Goal: Task Accomplishment & Management: Complete application form

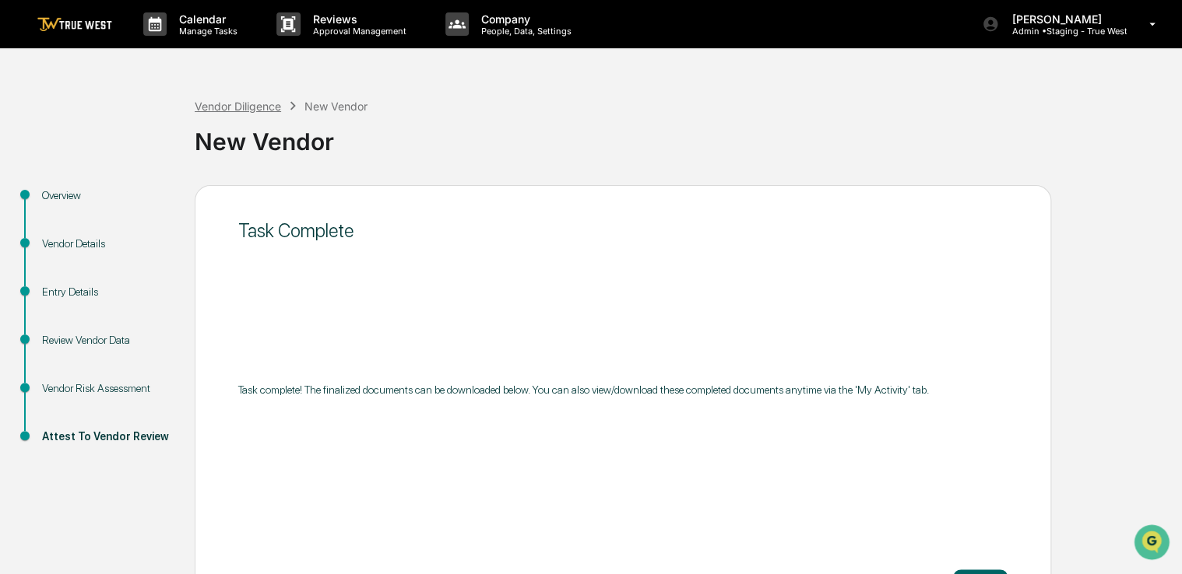
click at [238, 104] on div "Vendor Diligence" at bounding box center [238, 106] width 86 height 13
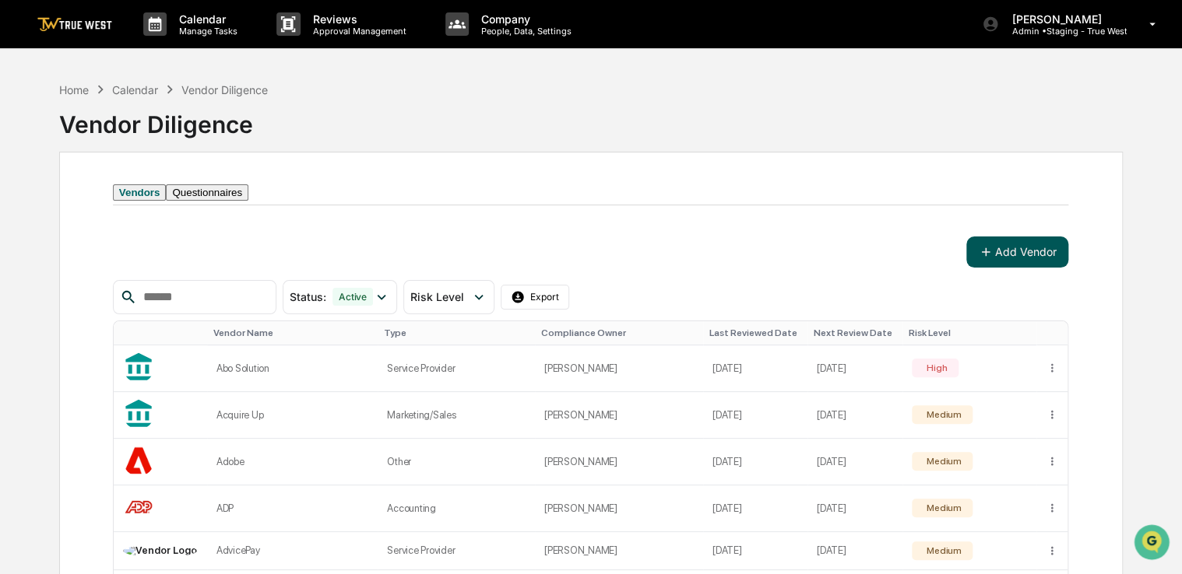
click at [1004, 268] on button "Add Vendor" at bounding box center [1017, 252] width 102 height 31
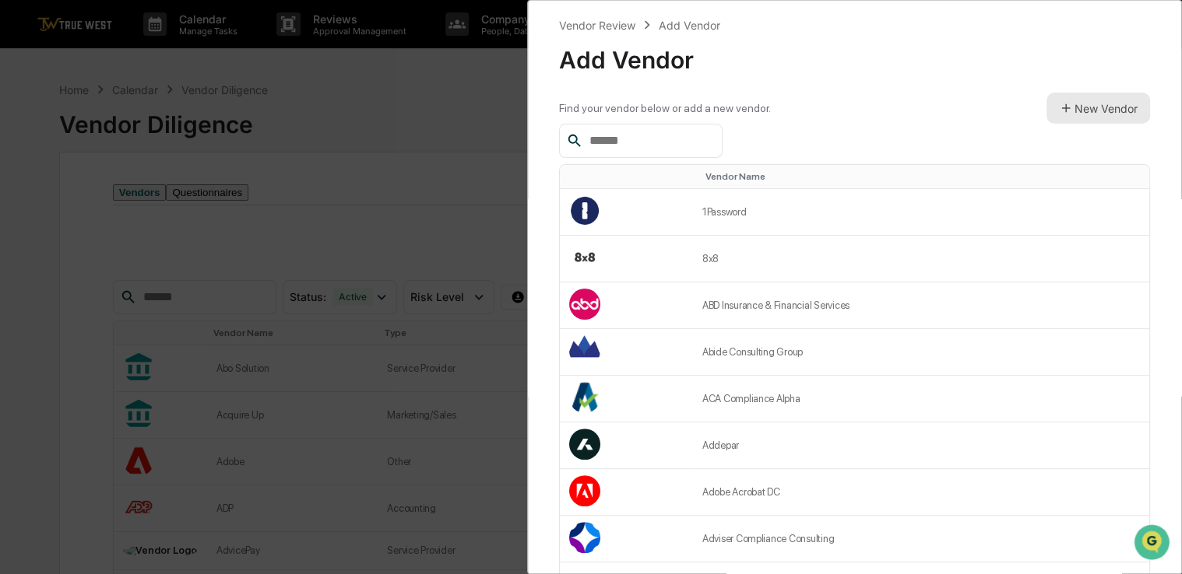
click at [1098, 101] on button "New Vendor" at bounding box center [1098, 108] width 104 height 31
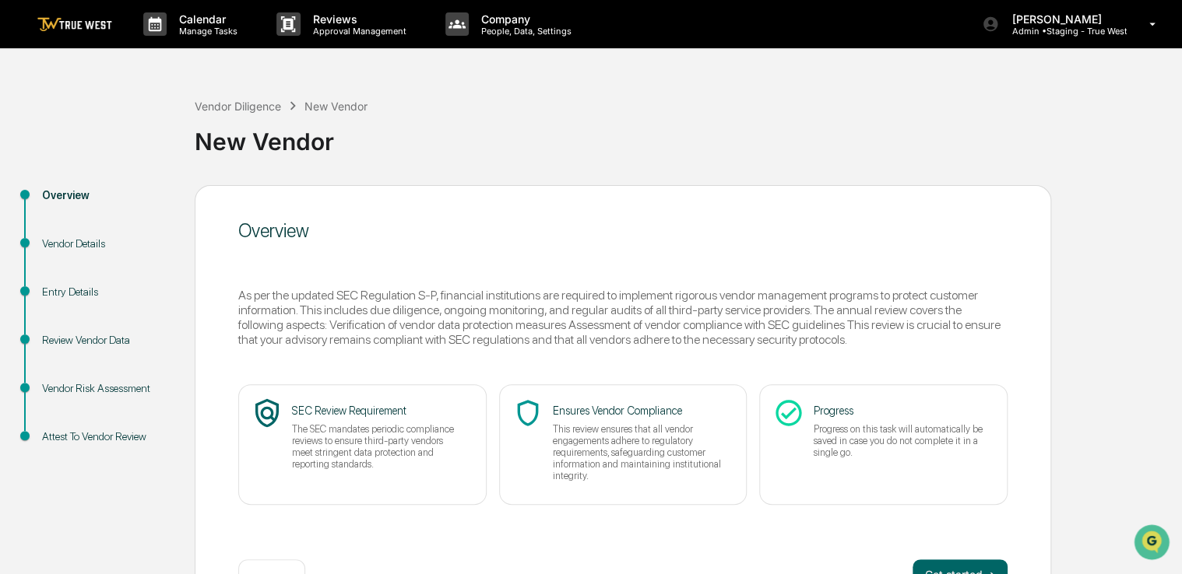
drag, startPoint x: 740, startPoint y: 157, endPoint x: 687, endPoint y: 145, distance: 54.4
click at [687, 145] on div "New Vendor" at bounding box center [684, 135] width 979 height 40
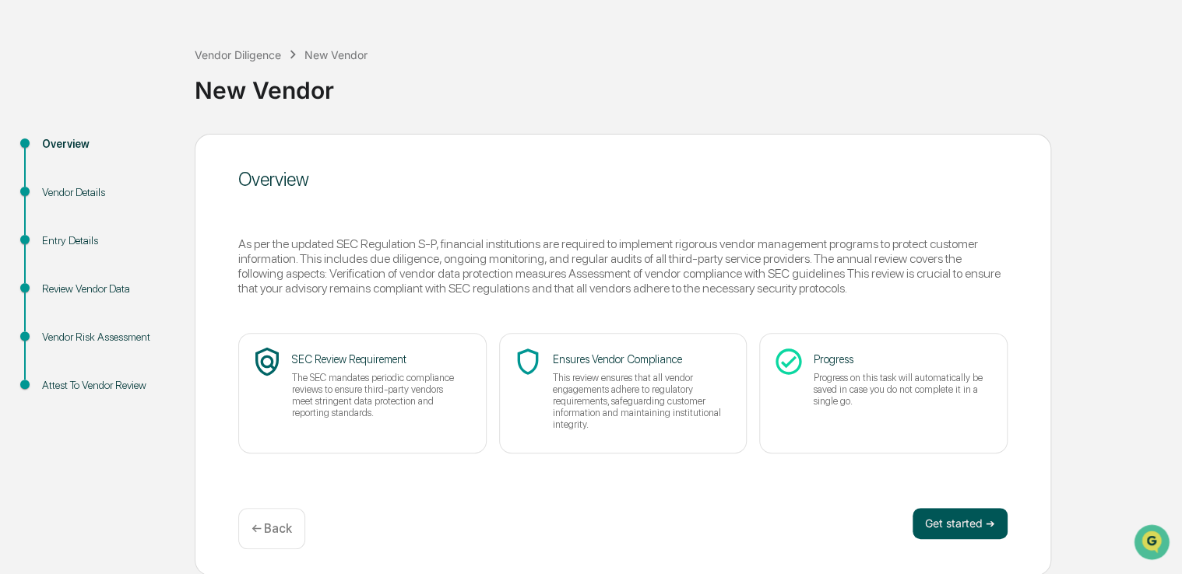
click at [922, 521] on button "Get started ➔" at bounding box center [959, 523] width 95 height 31
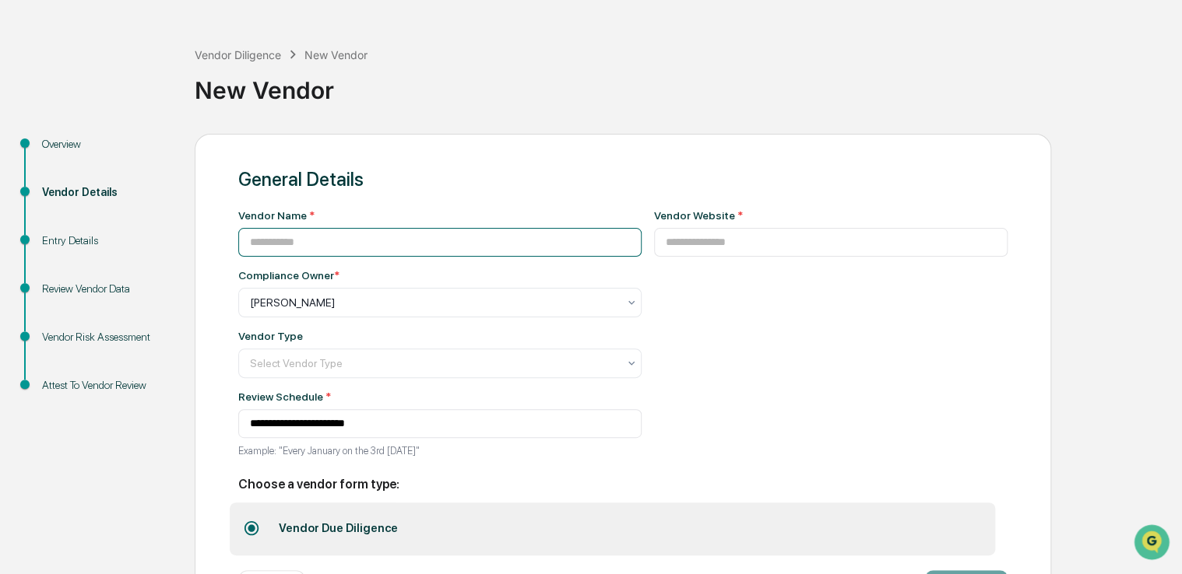
click at [383, 228] on input at bounding box center [439, 242] width 403 height 29
paste input "******"
type input "******"
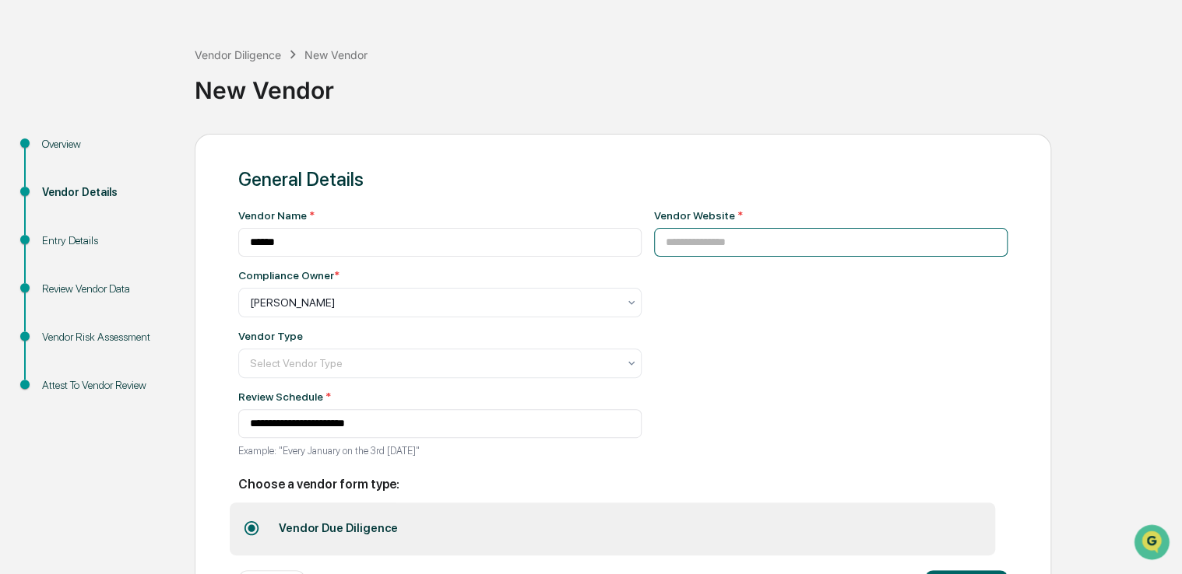
click at [704, 248] on input at bounding box center [831, 242] width 354 height 29
paste input "**********"
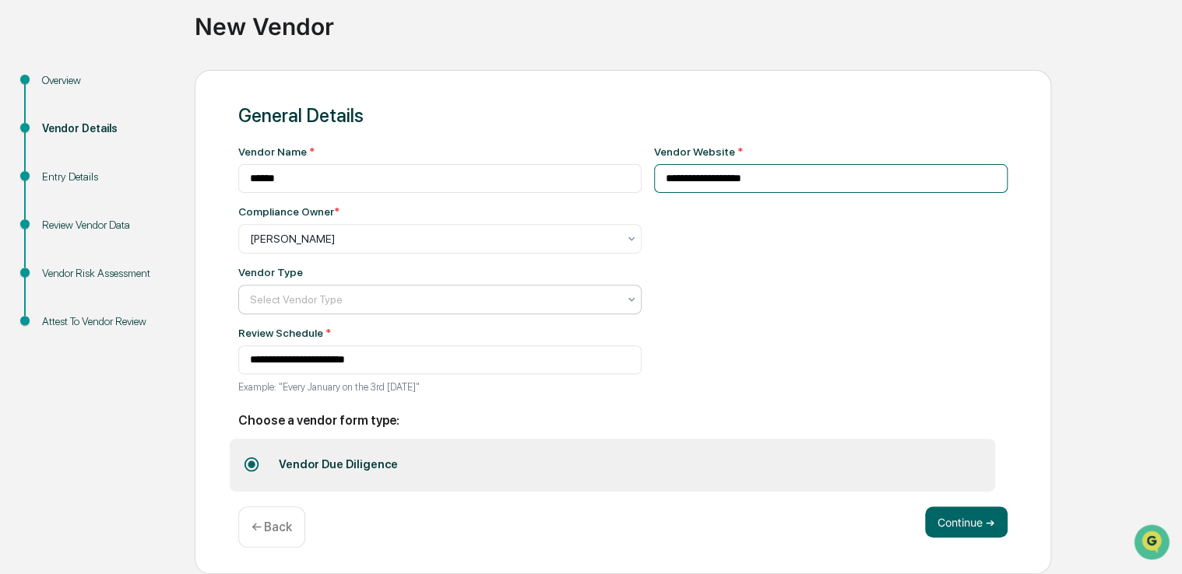
type input "**********"
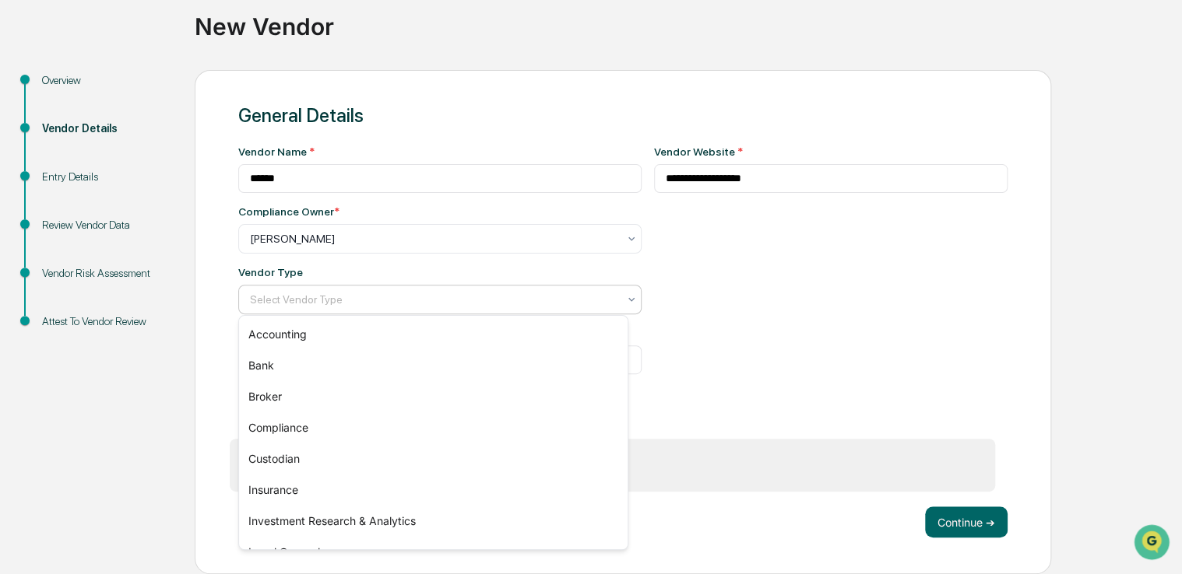
click at [519, 293] on div at bounding box center [433, 300] width 367 height 16
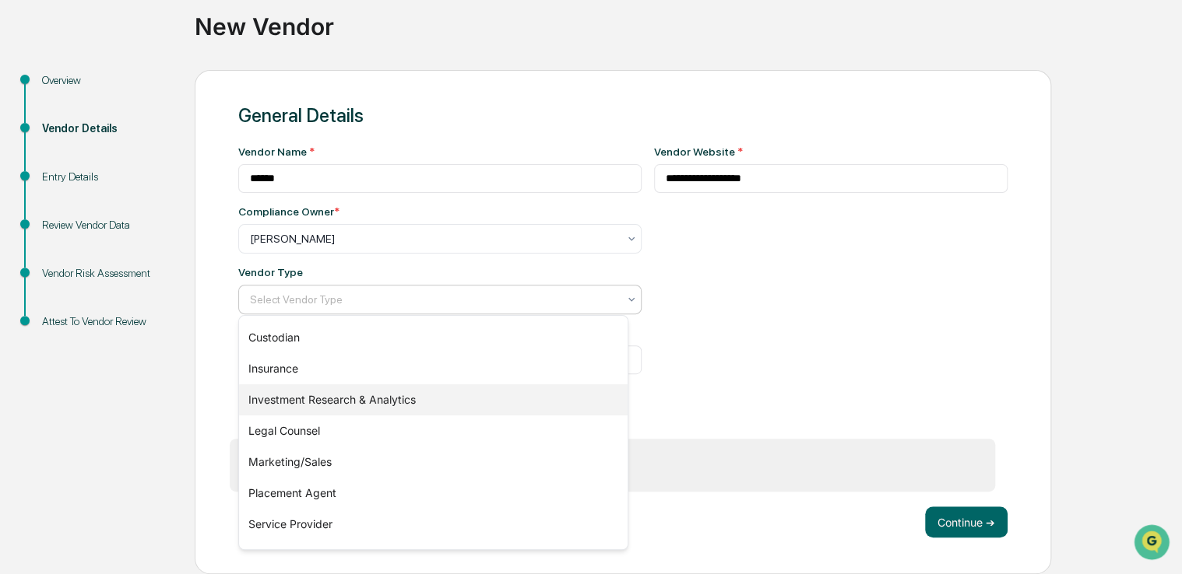
scroll to position [156, 0]
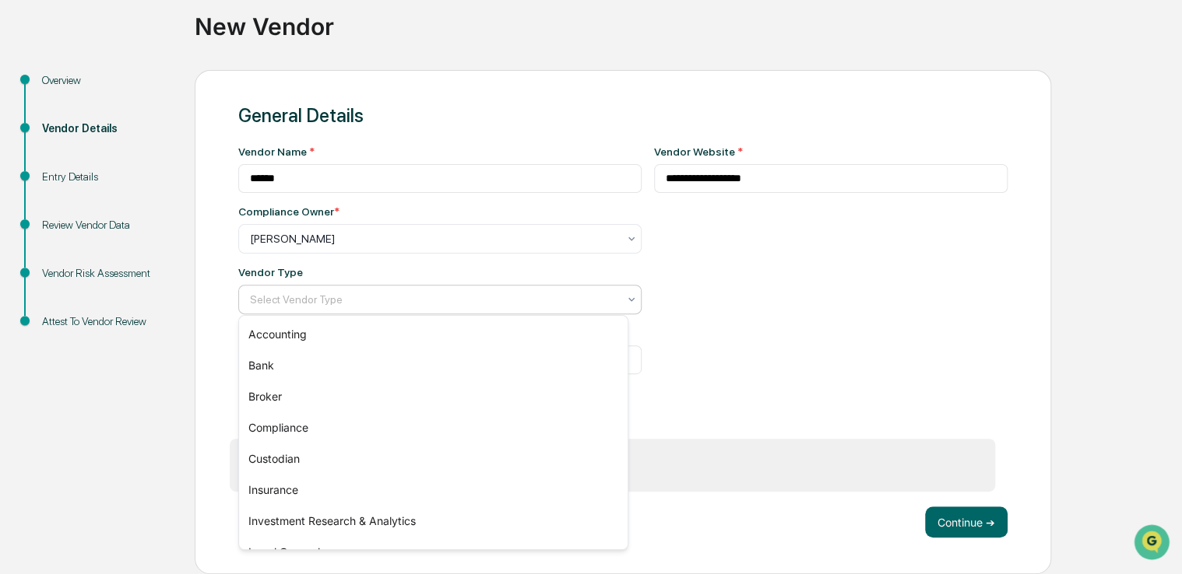
click at [368, 294] on div at bounding box center [433, 300] width 367 height 16
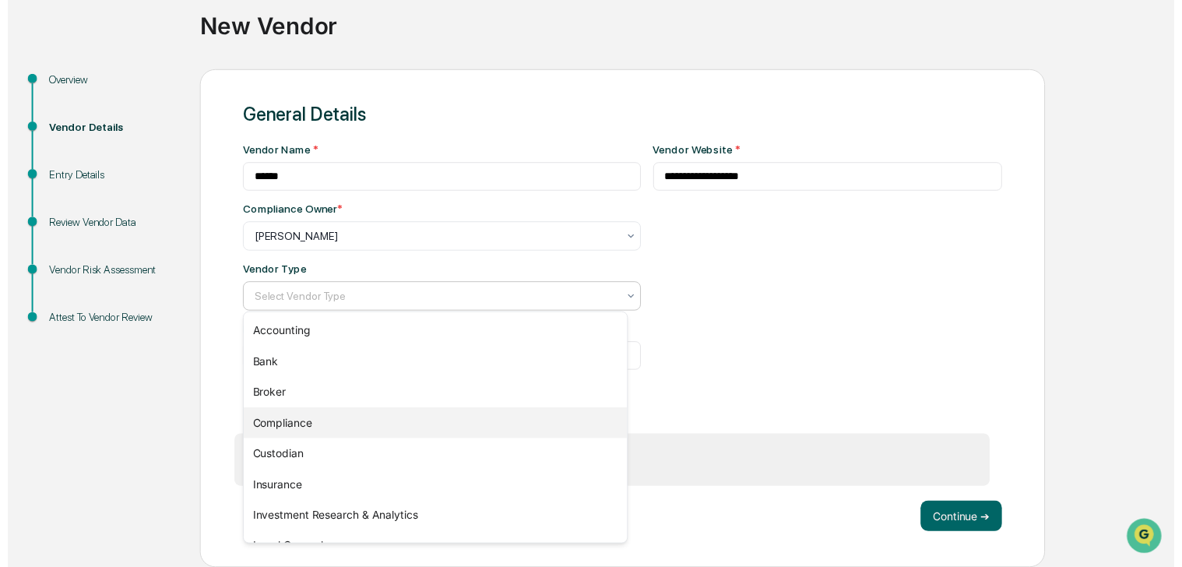
scroll to position [67, 0]
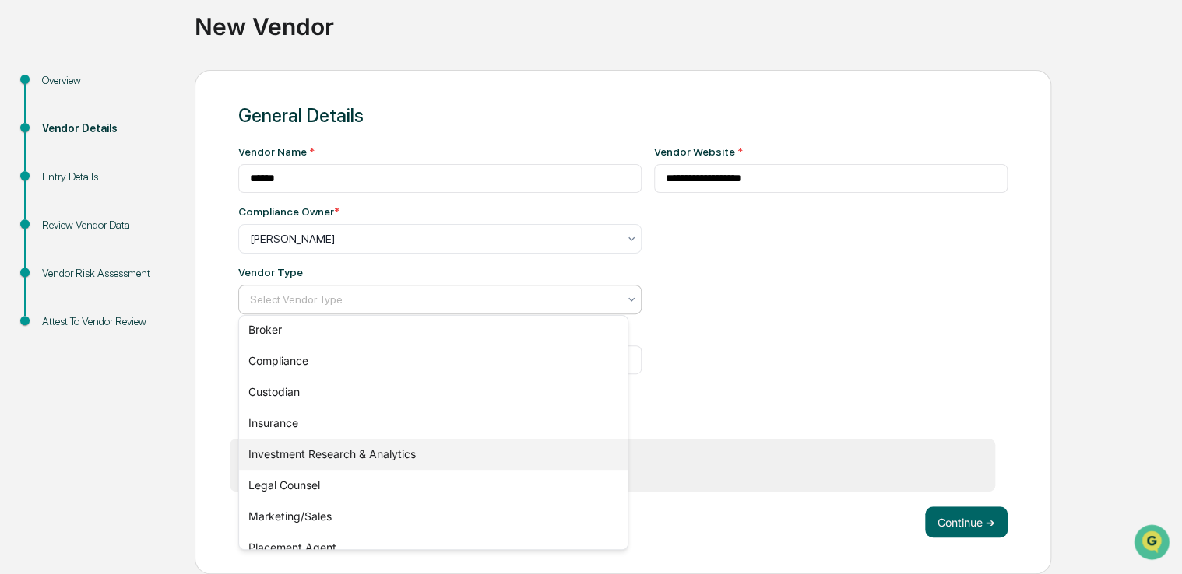
click at [350, 456] on div "Investment Research & Analytics" at bounding box center [433, 454] width 388 height 31
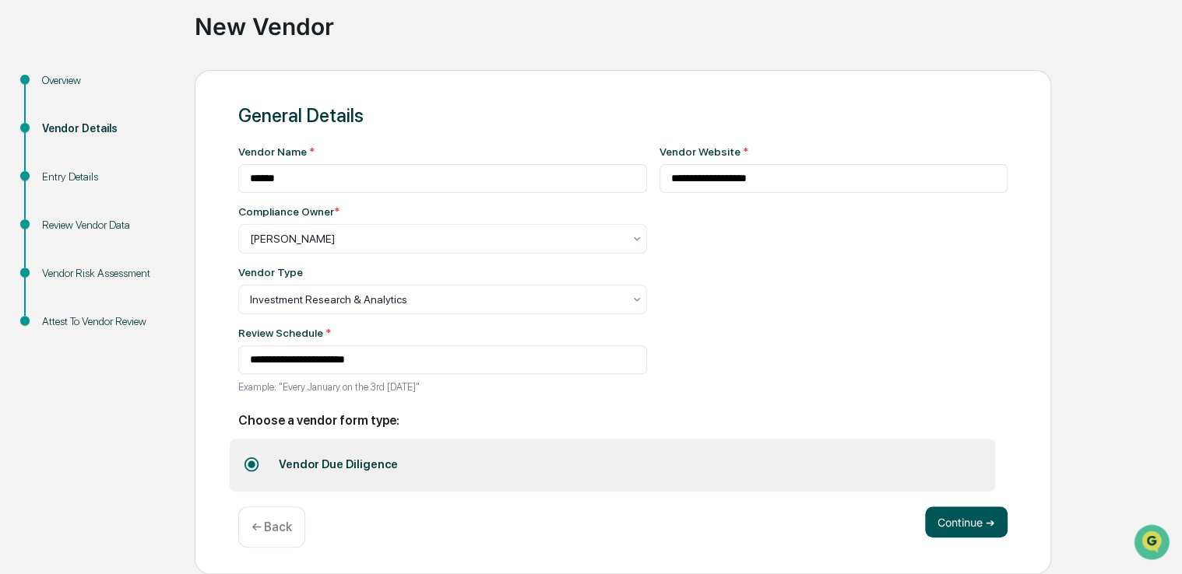
click at [943, 520] on button "Continue ➔" at bounding box center [966, 522] width 83 height 31
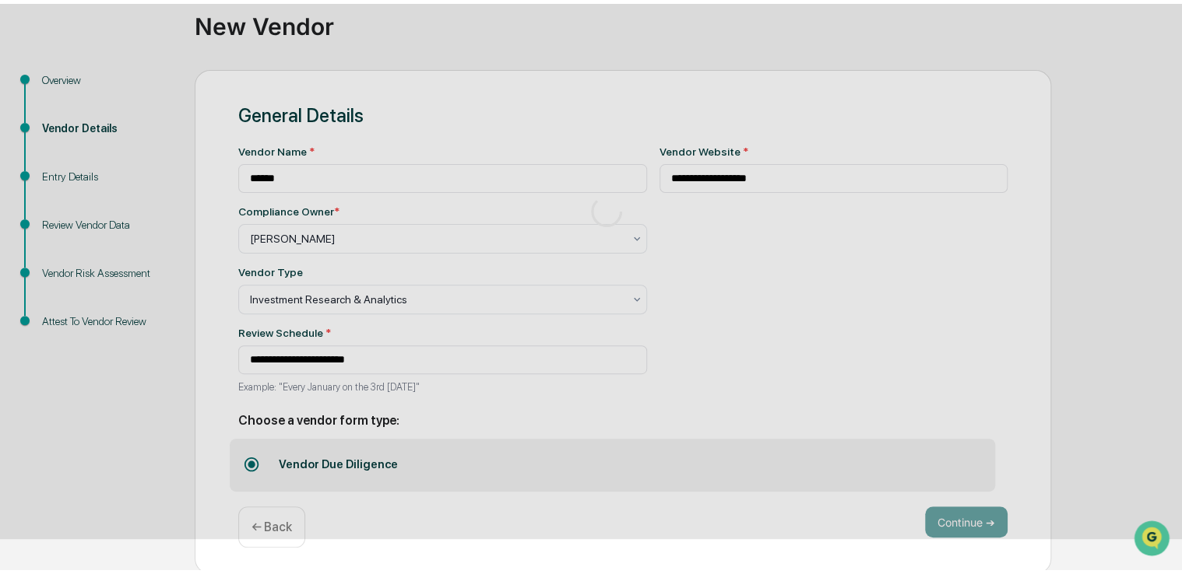
scroll to position [51, 0]
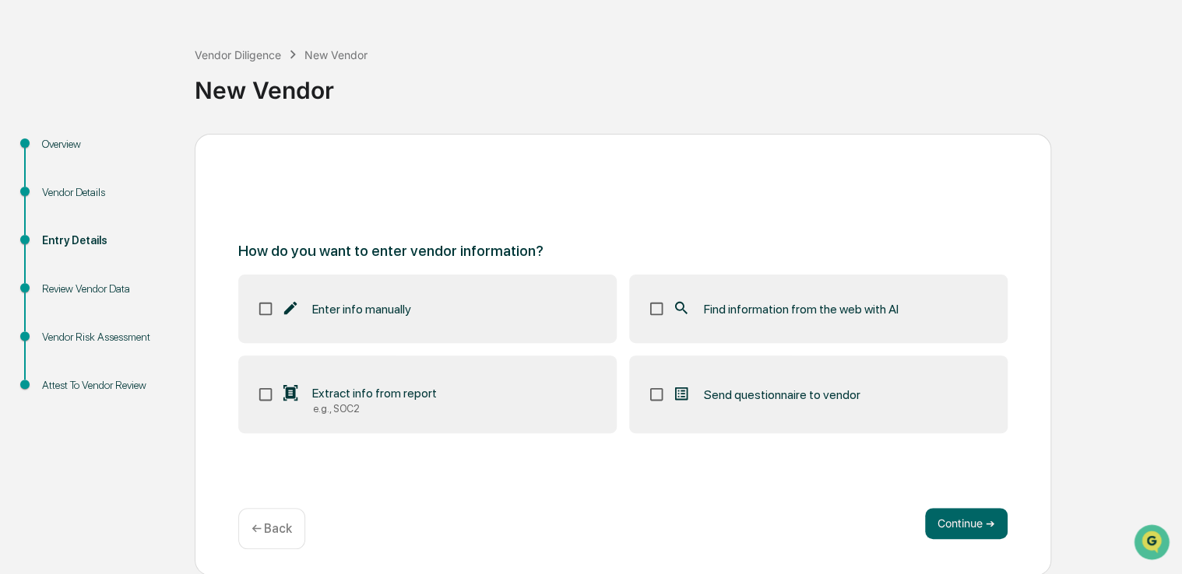
click at [830, 295] on label "Find information from the web with AI" at bounding box center [818, 309] width 378 height 68
click at [950, 524] on button "Continue ➔" at bounding box center [966, 523] width 83 height 31
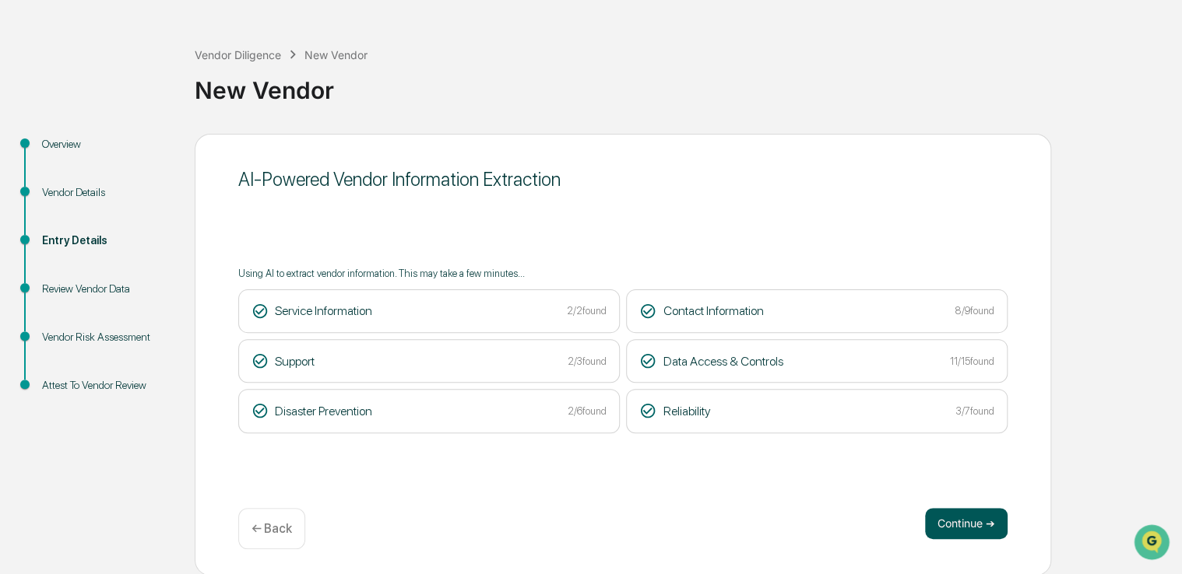
click at [940, 518] on button "Continue ➔" at bounding box center [966, 523] width 83 height 31
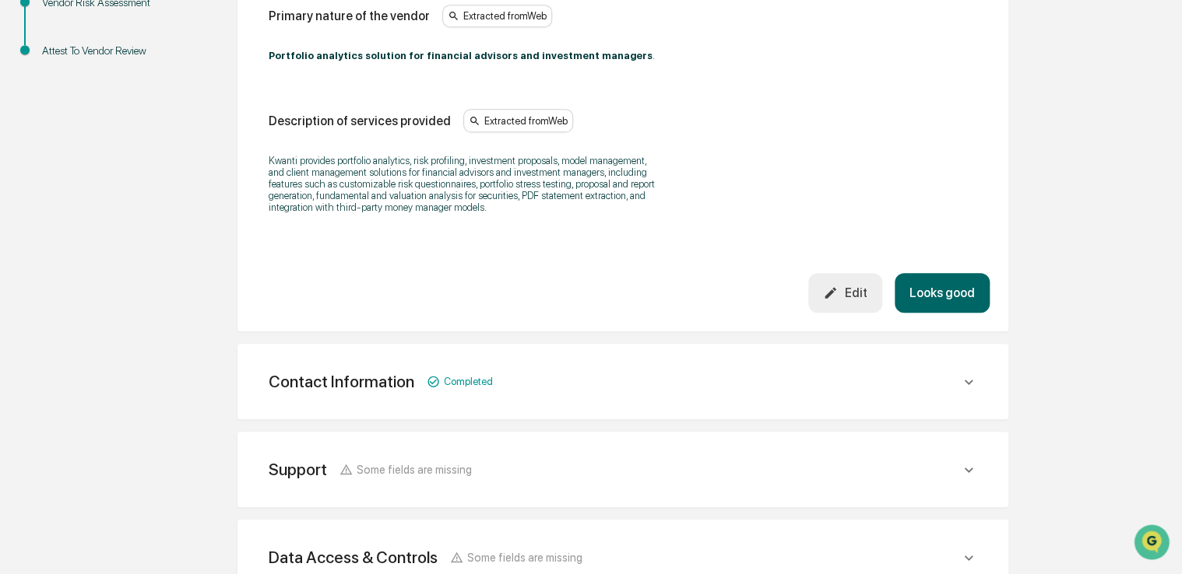
scroll to position [387, 0]
click at [937, 299] on button "Looks good" at bounding box center [941, 292] width 95 height 40
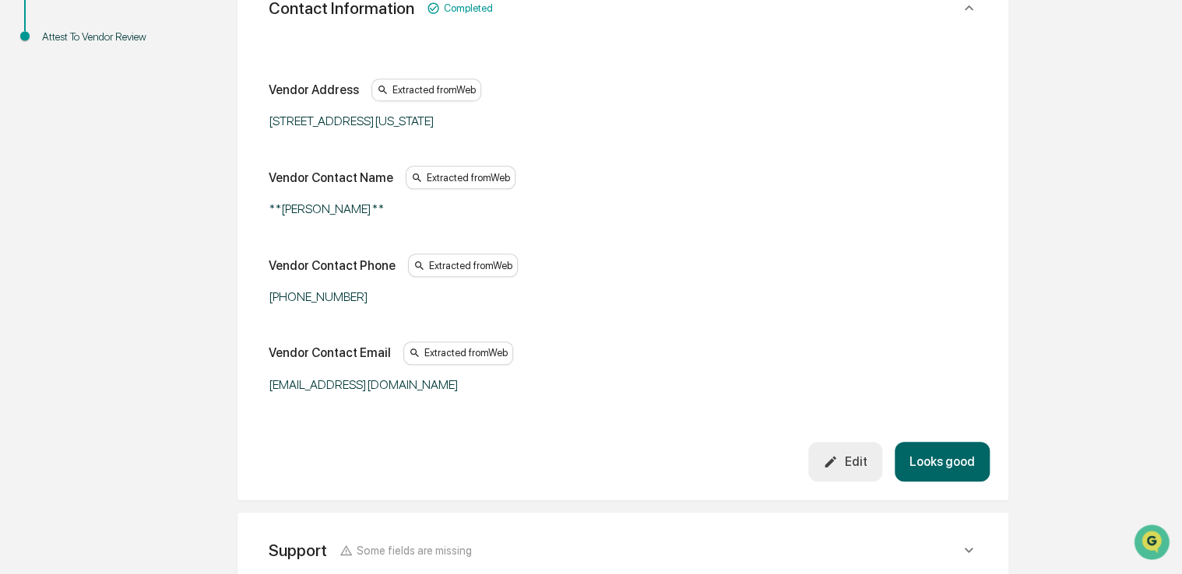
click at [904, 466] on button "Looks good" at bounding box center [941, 462] width 95 height 40
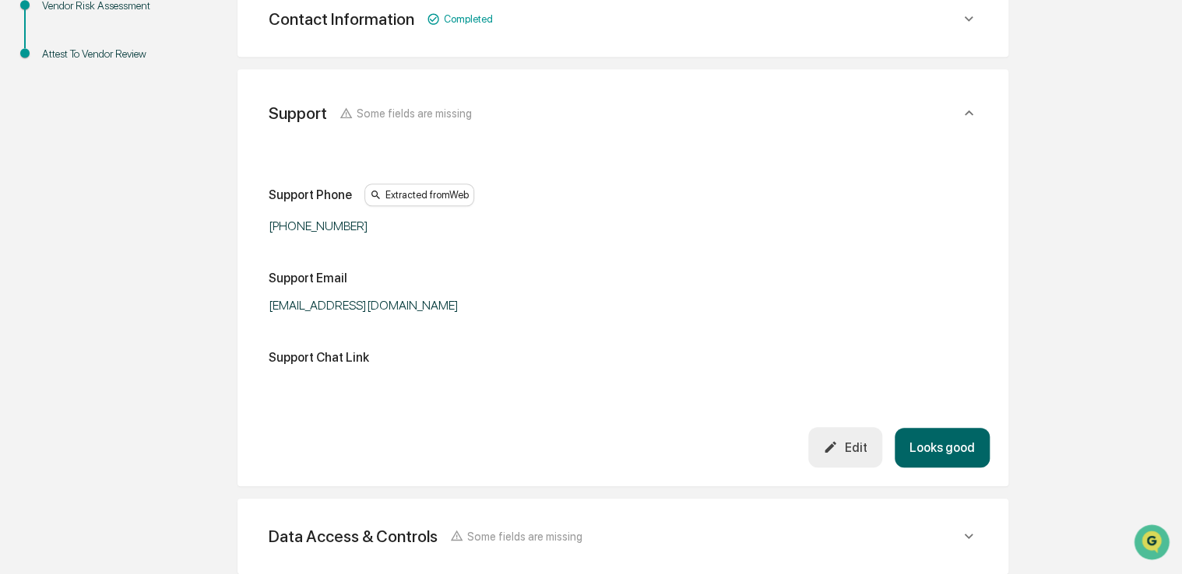
scroll to position [418, 0]
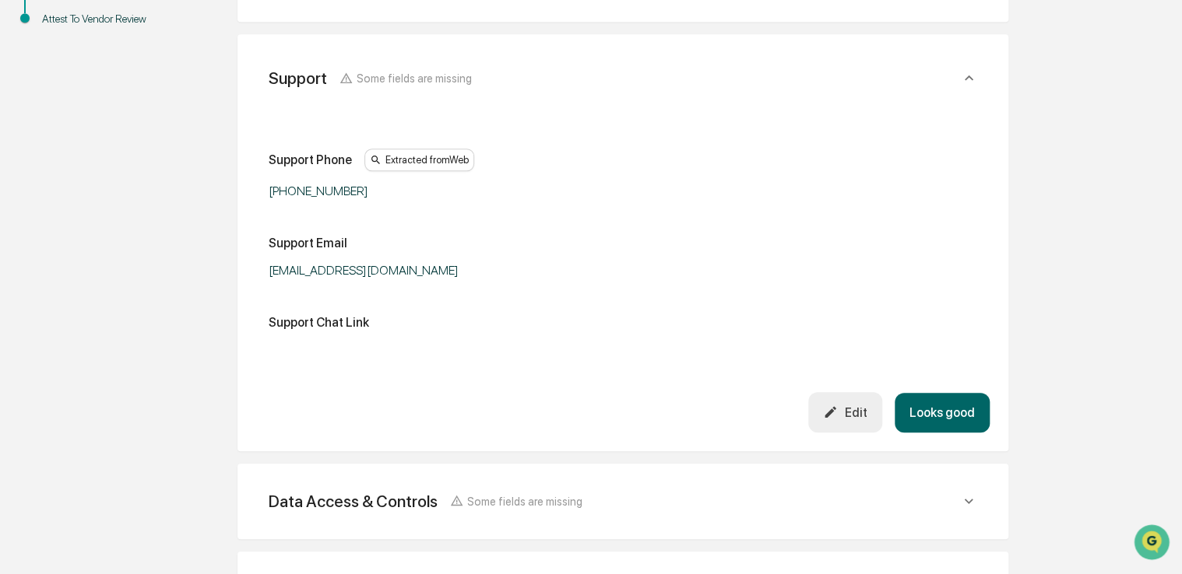
click at [931, 394] on button "Looks good" at bounding box center [941, 413] width 95 height 40
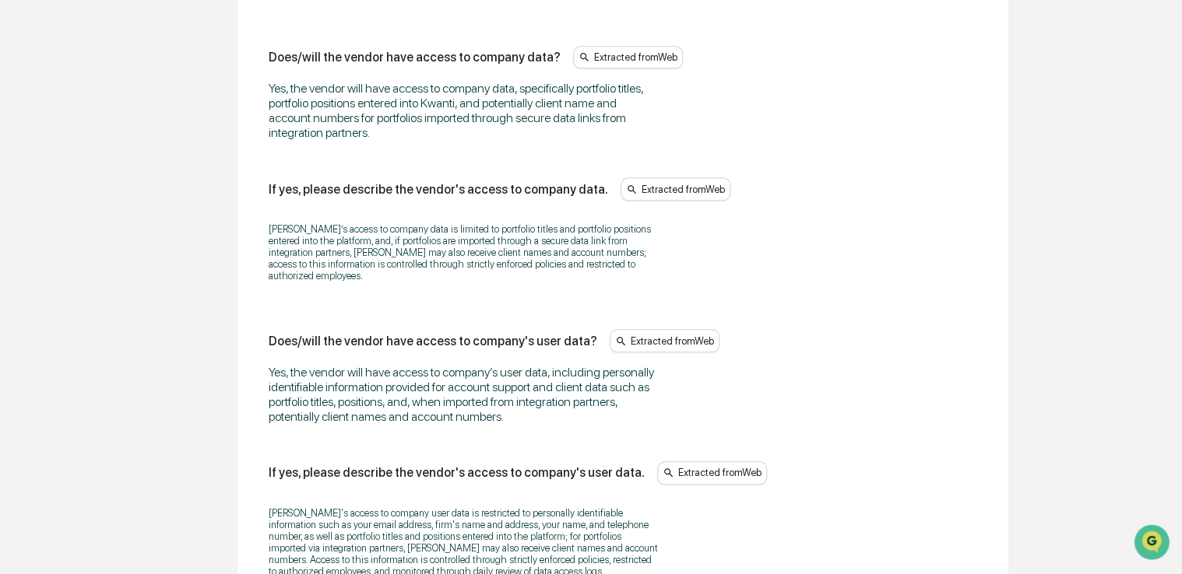
scroll to position [616, 0]
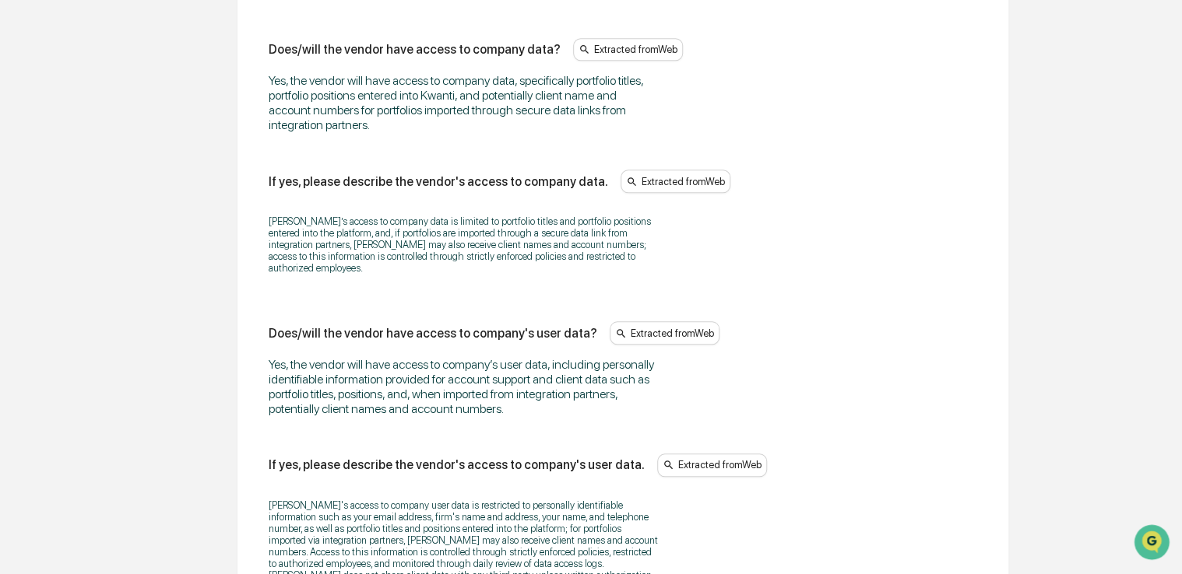
drag, startPoint x: 893, startPoint y: 334, endPoint x: 835, endPoint y: 351, distance: 60.1
drag, startPoint x: 835, startPoint y: 351, endPoint x: 795, endPoint y: 367, distance: 43.7
click at [795, 367] on div "Yes, the vendor will have access to company’s user data, including personally i…" at bounding box center [623, 386] width 708 height 59
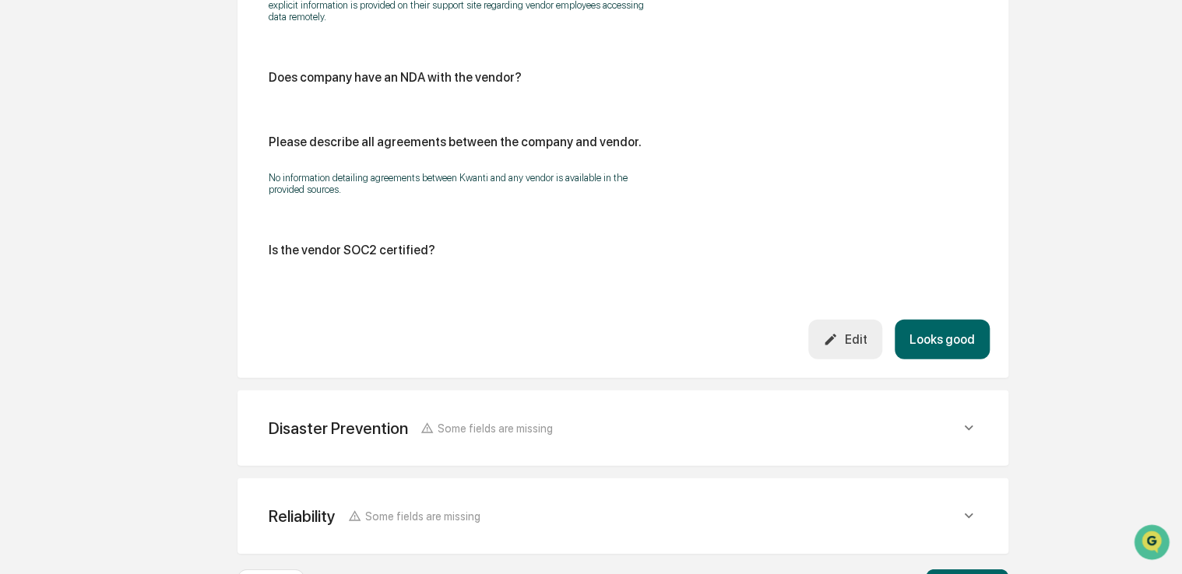
scroll to position [2074, 0]
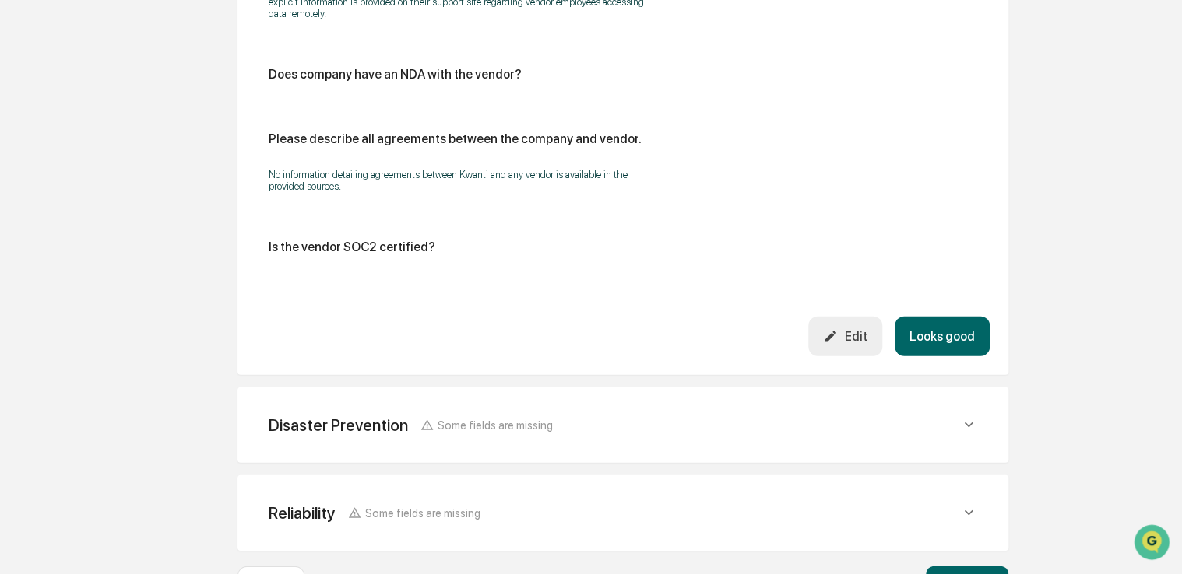
click at [927, 317] on button "Looks good" at bounding box center [941, 337] width 95 height 40
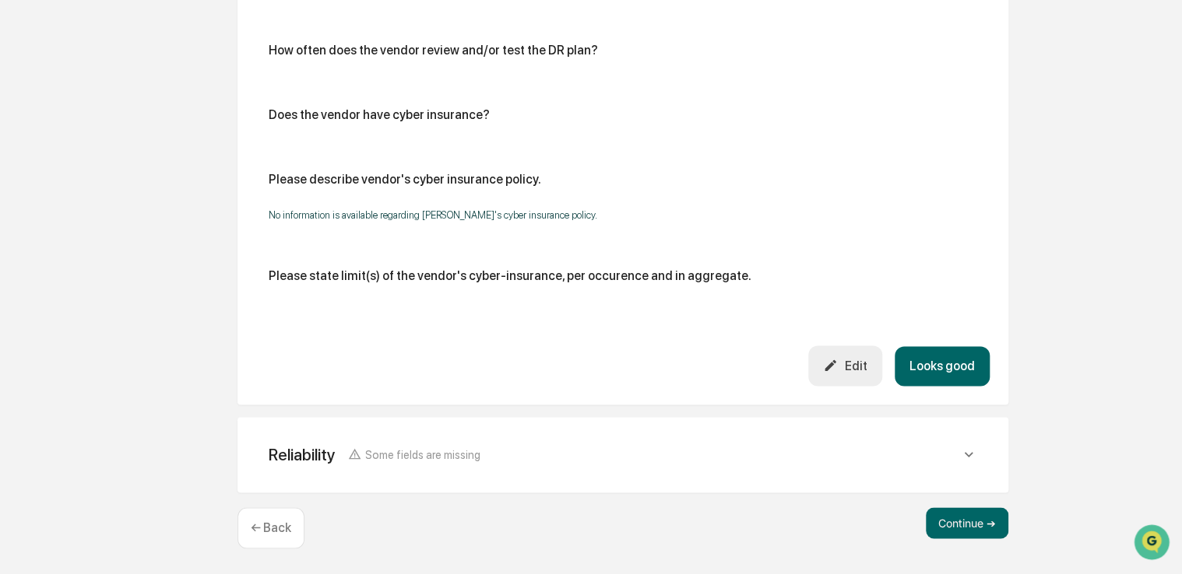
scroll to position [869, 0]
click at [932, 369] on button "Looks good" at bounding box center [941, 366] width 95 height 40
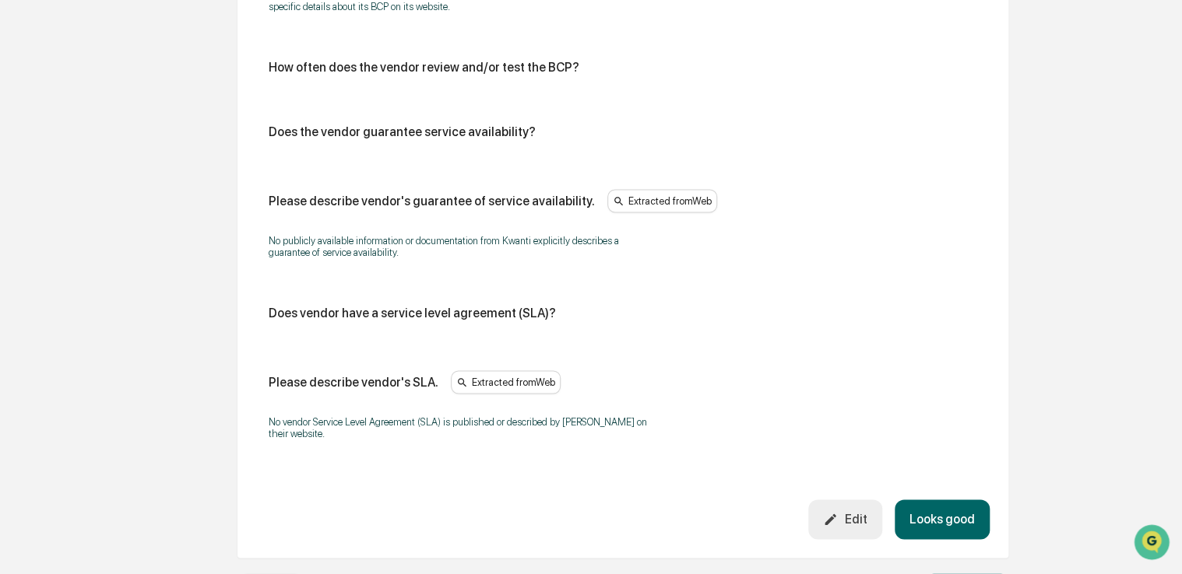
scroll to position [1017, 0]
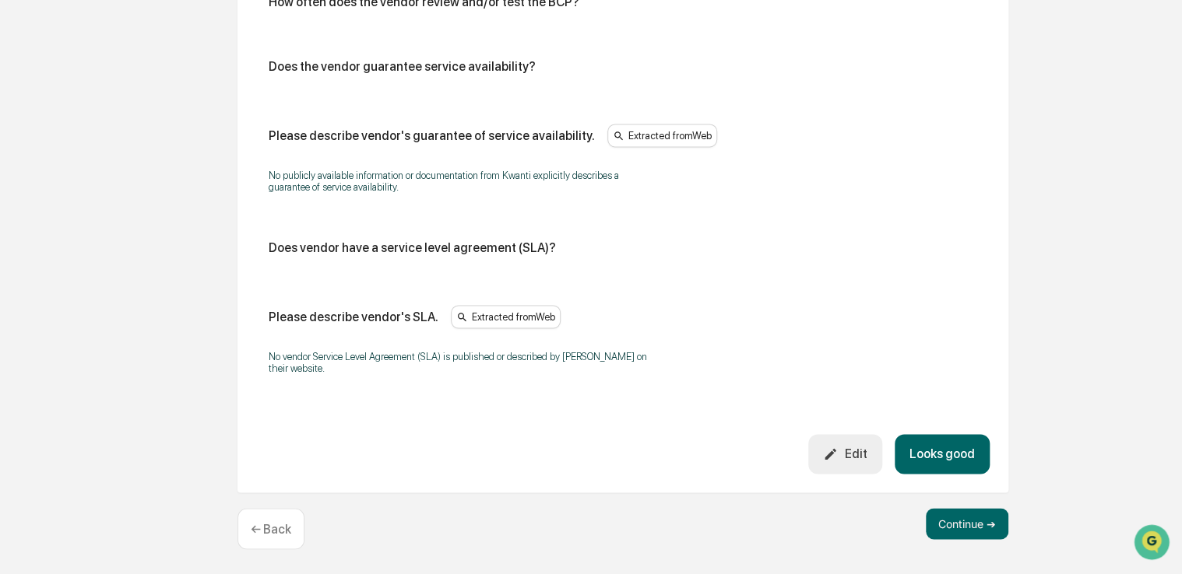
click at [941, 436] on button "Looks good" at bounding box center [941, 454] width 95 height 40
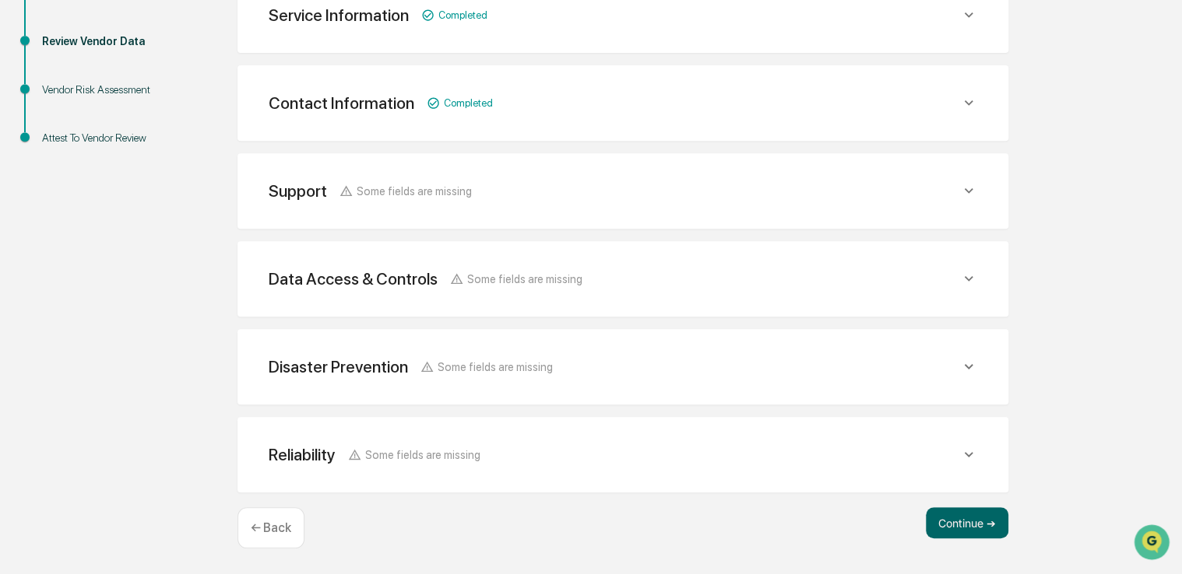
scroll to position [297, 0]
click at [949, 529] on button "Continue ➔" at bounding box center [966, 524] width 83 height 31
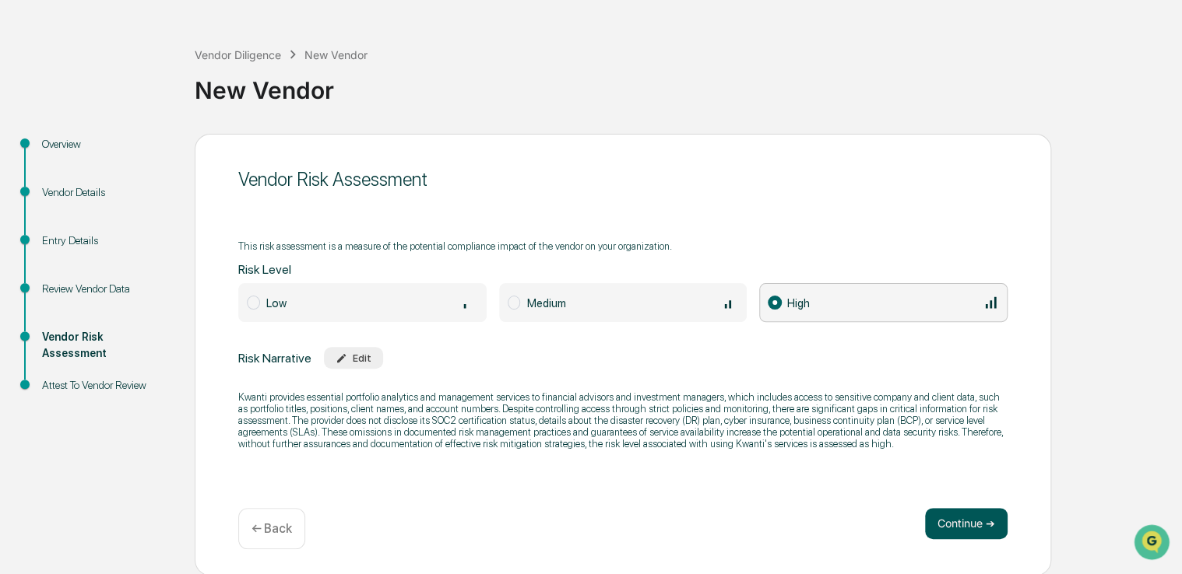
click at [947, 528] on button "Continue ➔" at bounding box center [966, 523] width 83 height 31
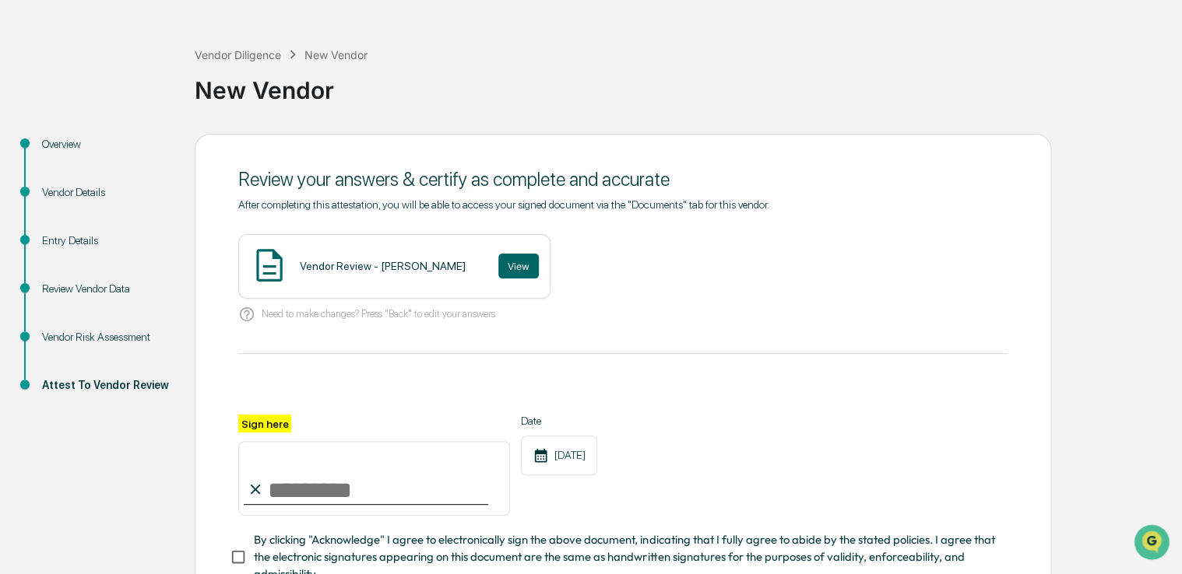
click at [374, 490] on input "Sign here" at bounding box center [374, 478] width 272 height 75
type input "**********"
click at [311, 560] on span "By clicking "Acknowledge" I agree to electronically sign the above document, in…" at bounding box center [624, 558] width 741 height 52
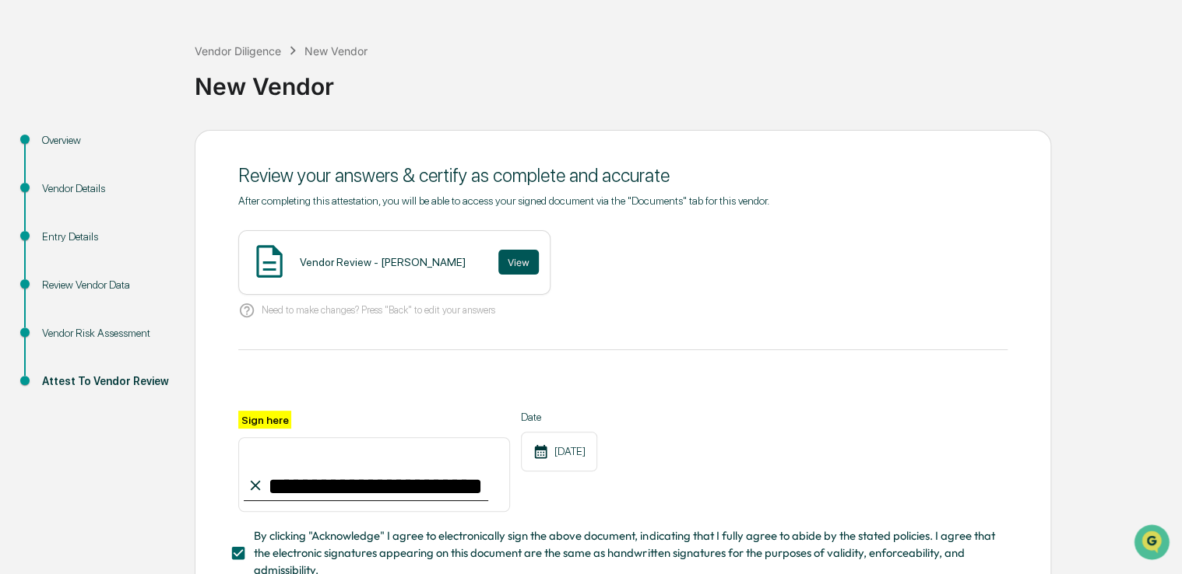
click at [498, 262] on button "View" at bounding box center [518, 262] width 40 height 25
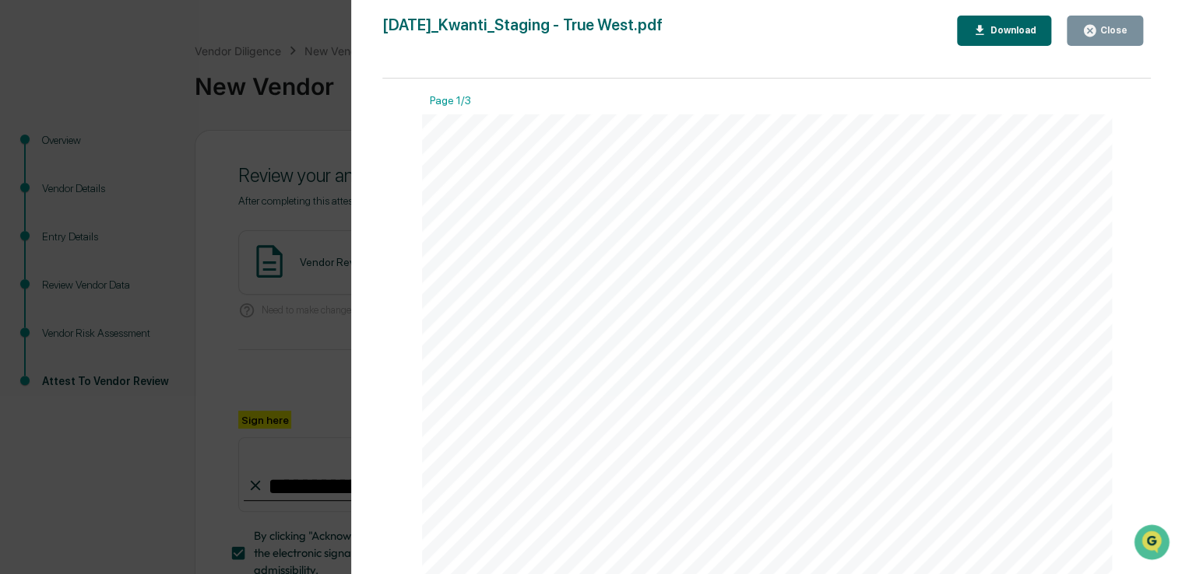
click at [1101, 40] on button "Close" at bounding box center [1104, 31] width 76 height 30
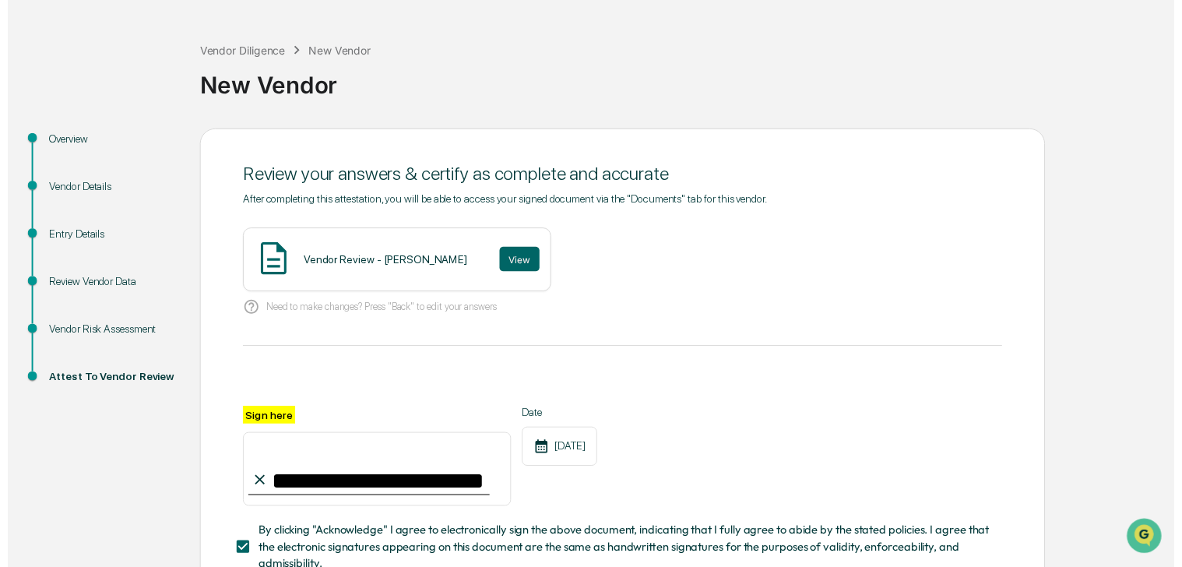
scroll to position [171, 0]
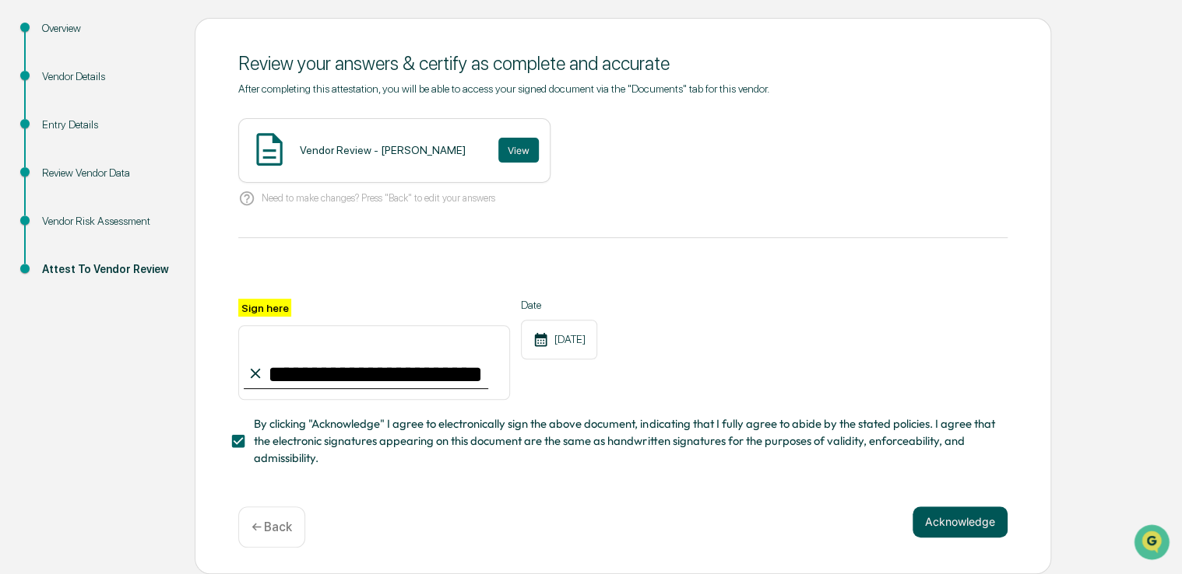
click at [947, 521] on button "Acknowledge" at bounding box center [959, 522] width 95 height 31
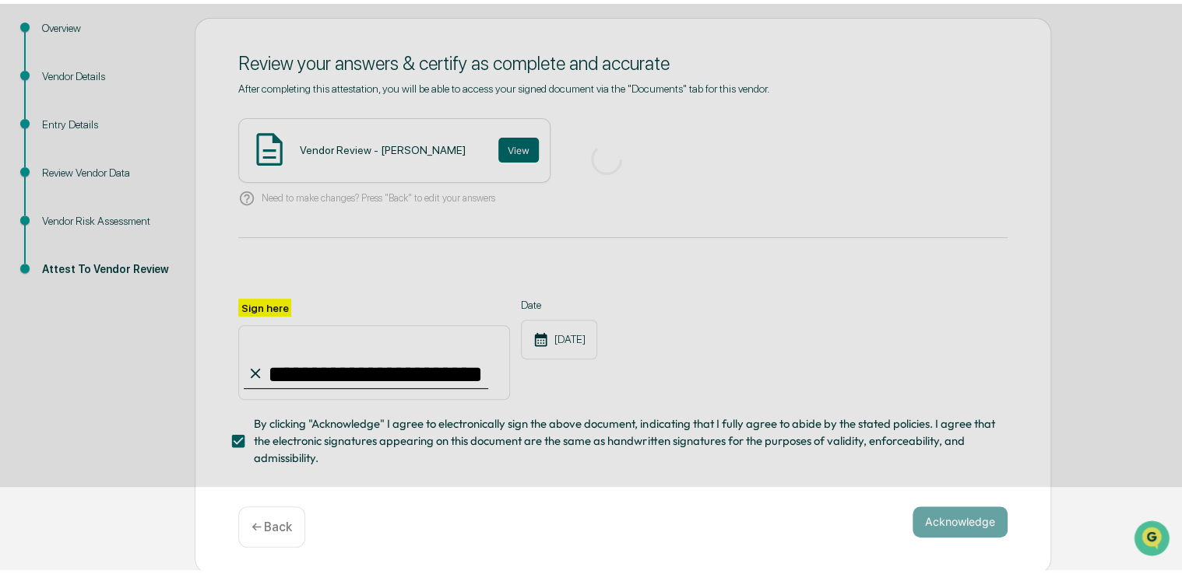
scroll to position [51, 0]
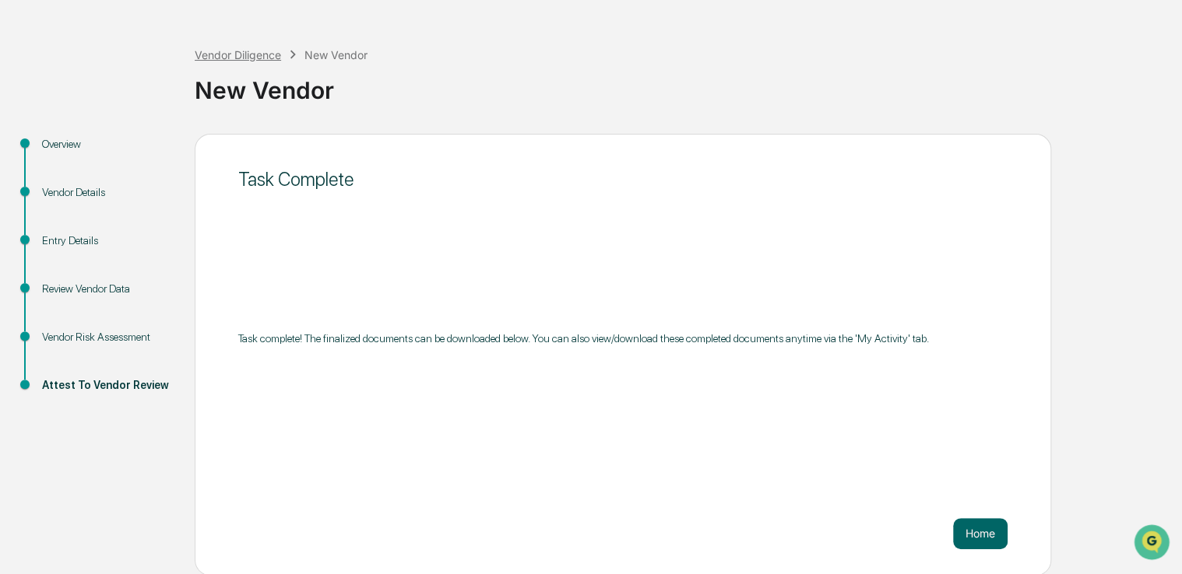
click at [272, 52] on div "Vendor Diligence" at bounding box center [238, 54] width 86 height 13
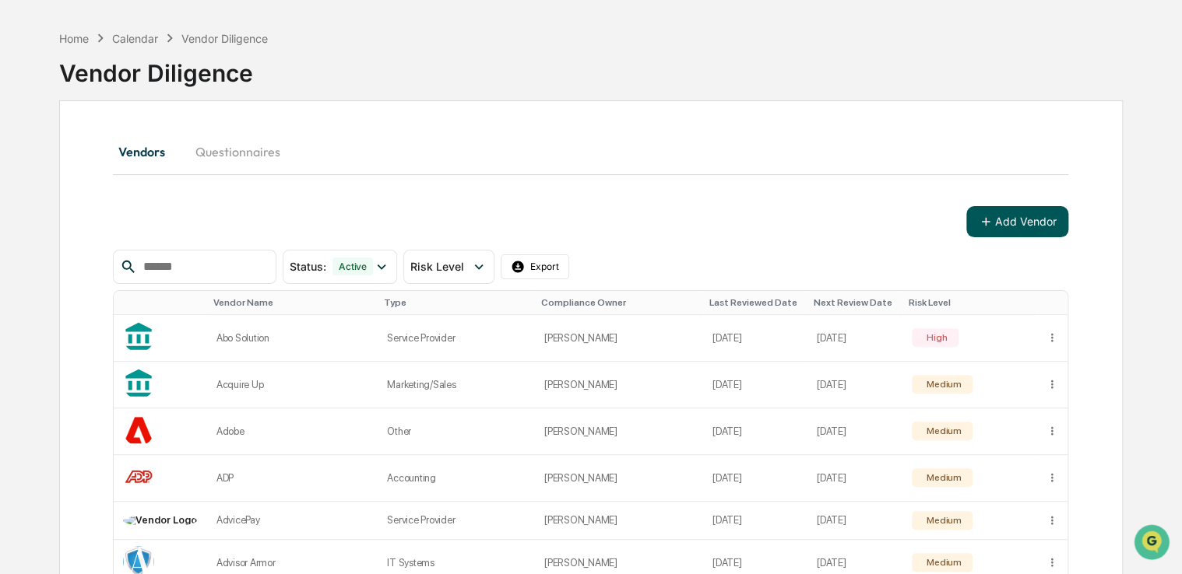
click at [1009, 227] on button "Add Vendor" at bounding box center [1017, 221] width 102 height 31
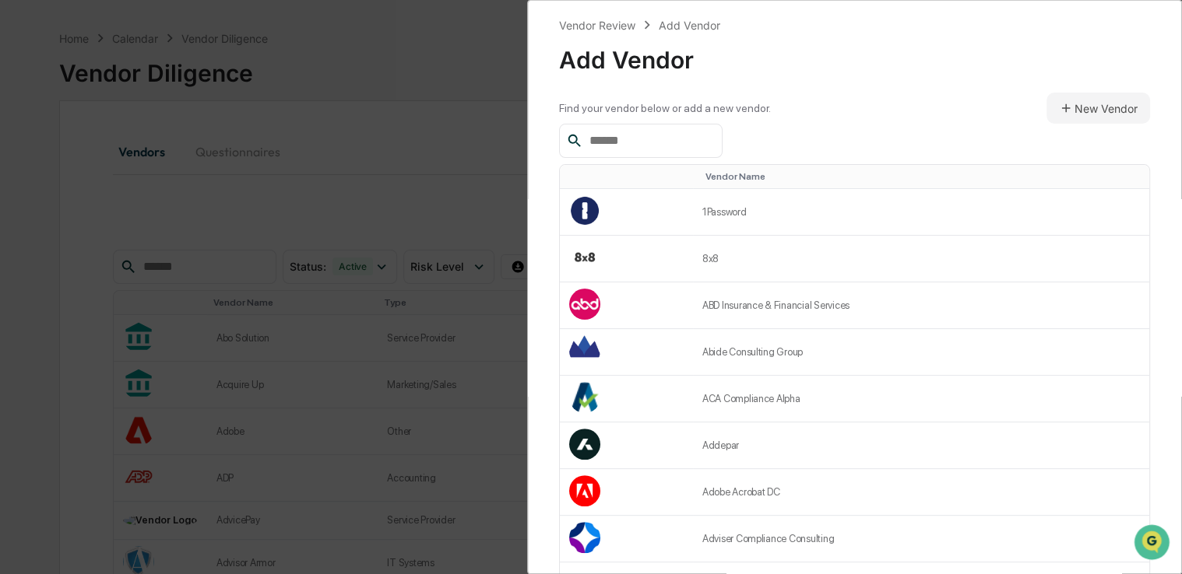
drag, startPoint x: 1080, startPoint y: 111, endPoint x: 942, endPoint y: -54, distance: 214.9
click at [942, 0] on html "Calendar Manage Tasks Reviews Approval Management Company People, Data, Setting…" at bounding box center [591, 236] width 1182 height 574
click at [1080, 114] on button "New Vendor" at bounding box center [1098, 108] width 104 height 31
